Goal: Navigation & Orientation: Go to known website

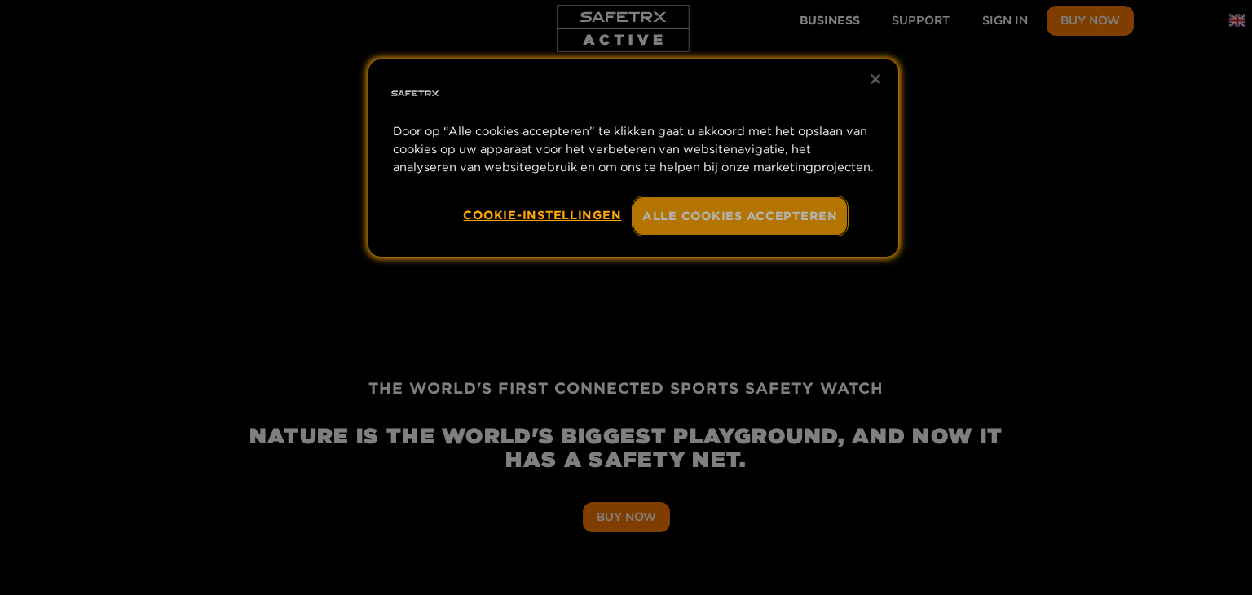
click at [738, 213] on button "Alle cookies accepteren" at bounding box center [739, 215] width 213 height 37
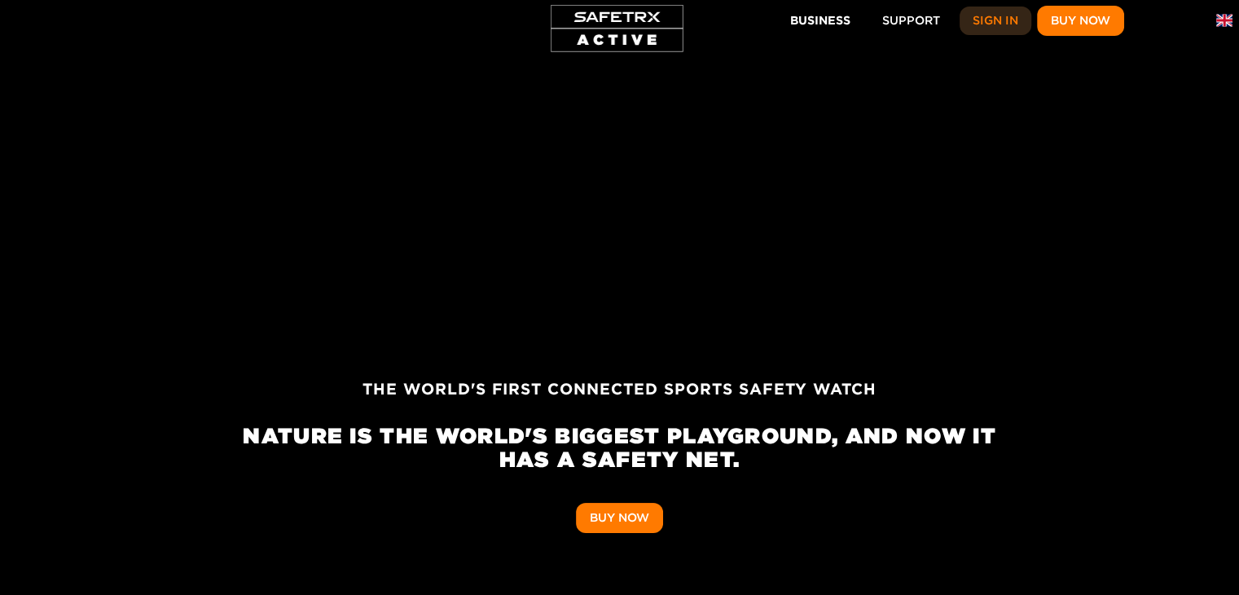
click at [986, 24] on span "Sign In" at bounding box center [996, 21] width 46 height 20
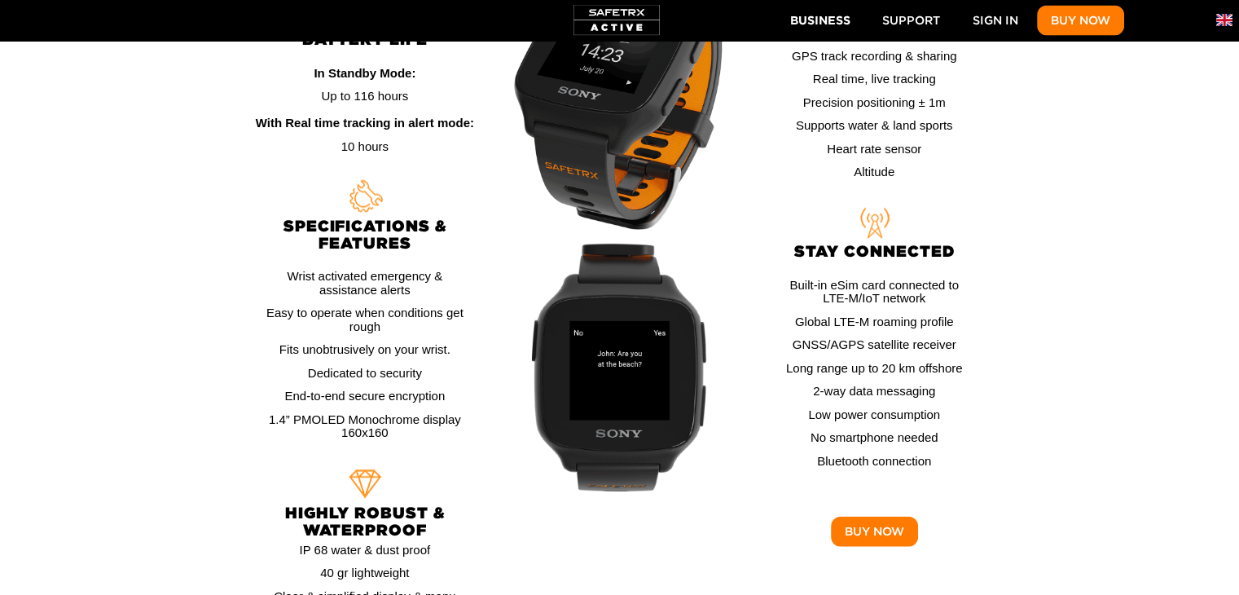
scroll to position [0, 8300]
click at [637, 238] on img at bounding box center [620, 370] width 226 height 264
click at [675, 252] on img at bounding box center [620, 370] width 226 height 264
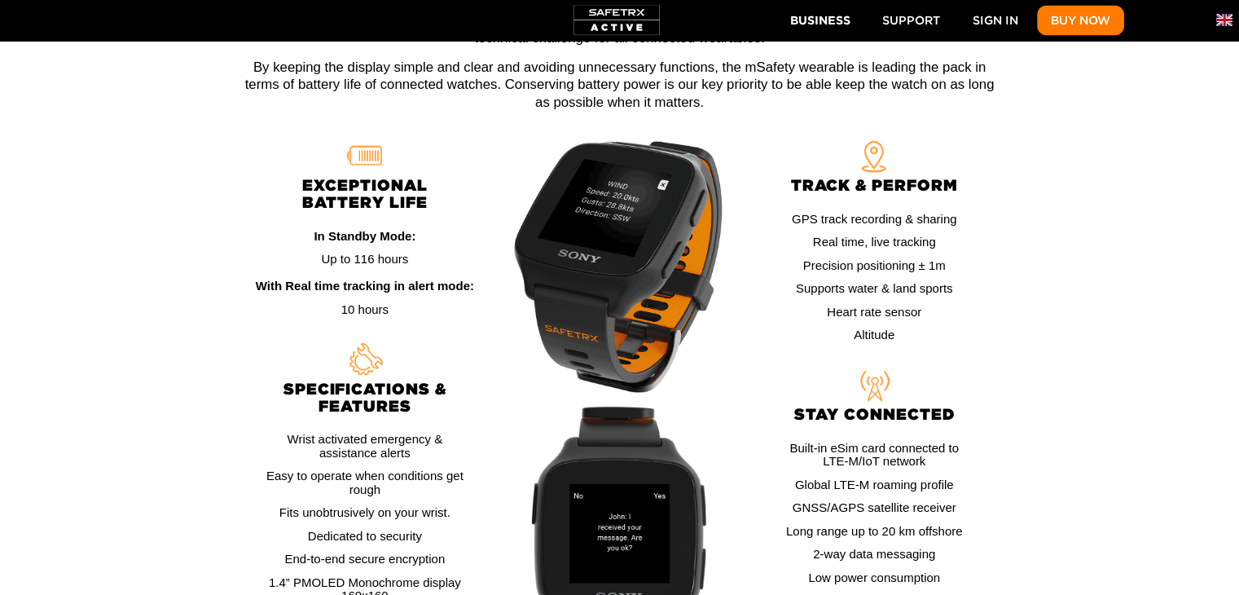
scroll to position [0, 6036]
